Goal: Information Seeking & Learning: Learn about a topic

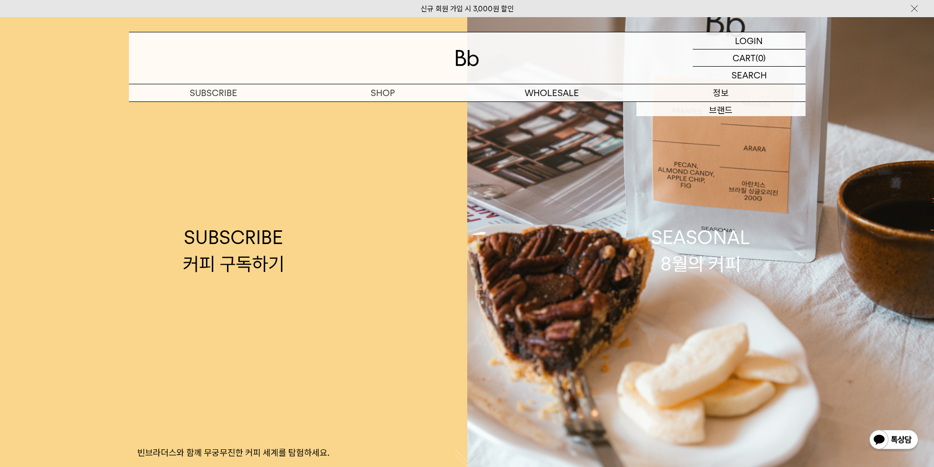
click at [749, 92] on p "정보" at bounding box center [720, 92] width 169 height 17
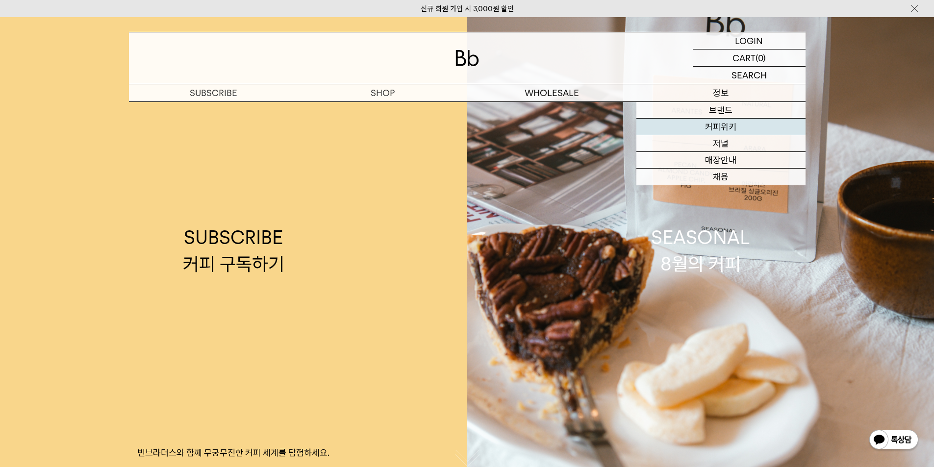
click at [737, 128] on link "커피위키" at bounding box center [720, 127] width 169 height 17
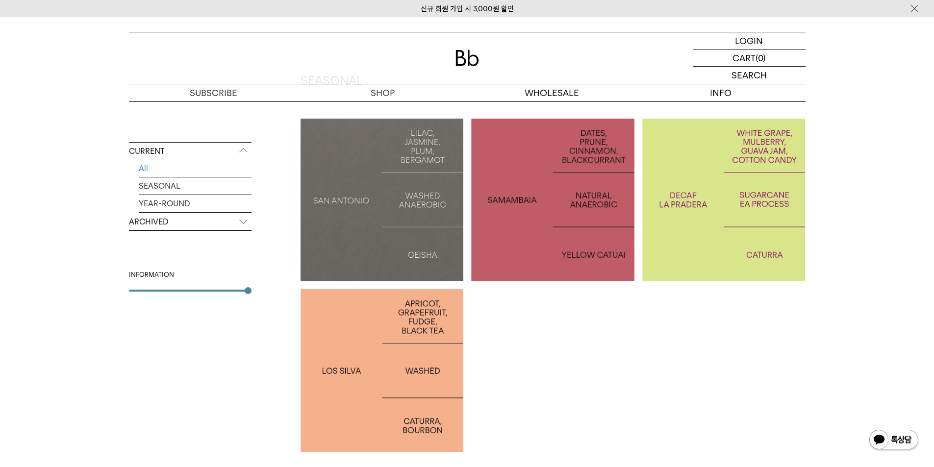
scroll to position [245, 0]
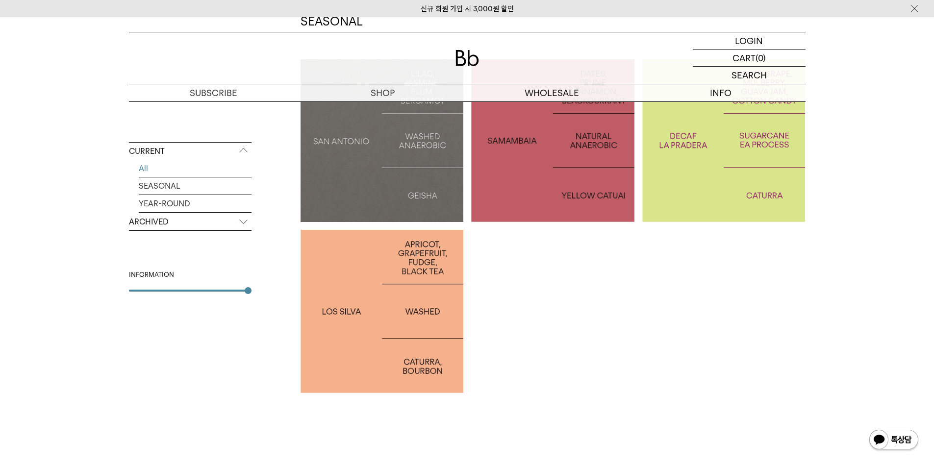
click at [746, 364] on ul "SAN ANTONIO: GEISHA BRAZIL [GEOGRAPHIC_DATA] COLOMBIA LA PRADERA DECAF PERU LOS…" at bounding box center [557, 230] width 513 height 342
click at [895, 224] on div "CURRENT All SEASONAL YEAR-ROUND ARCHIVED 2025 2024 2023 2022 2021 2020 2019 201…" at bounding box center [467, 460] width 934 height 972
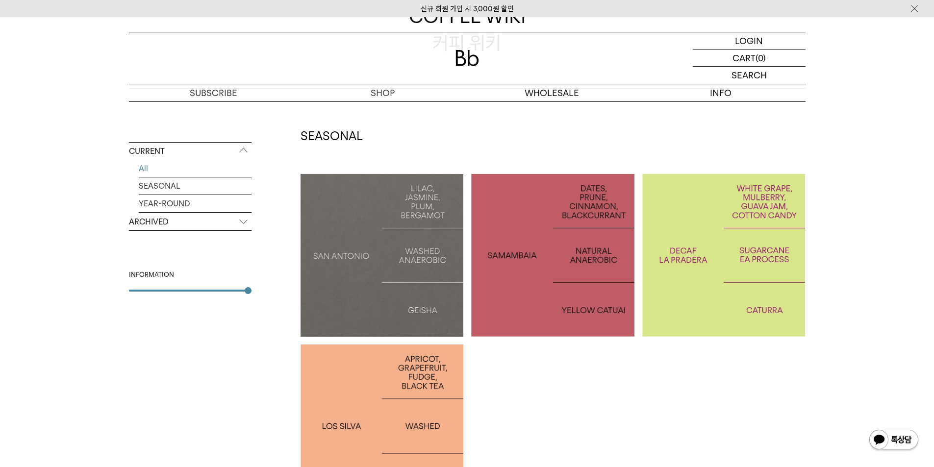
scroll to position [49, 0]
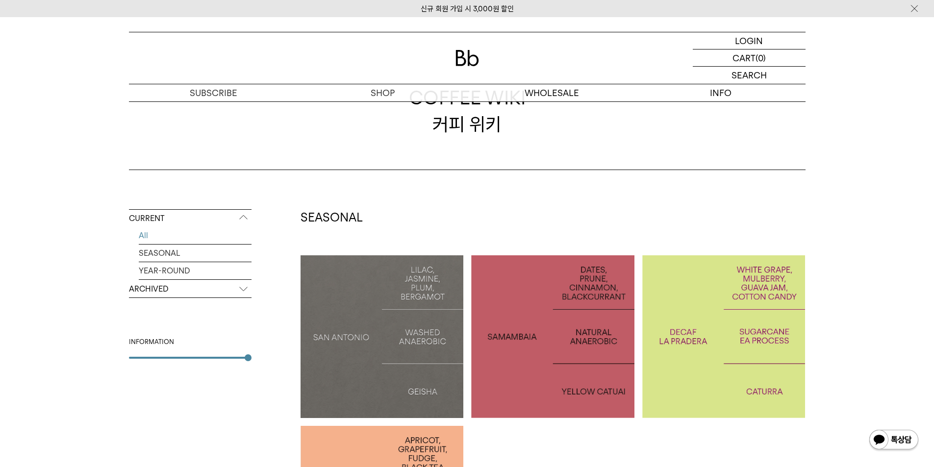
drag, startPoint x: 849, startPoint y: 232, endPoint x: 845, endPoint y: 191, distance: 40.8
drag, startPoint x: 824, startPoint y: 197, endPoint x: 429, endPoint y: 165, distance: 396.5
